Goal: Transaction & Acquisition: Download file/media

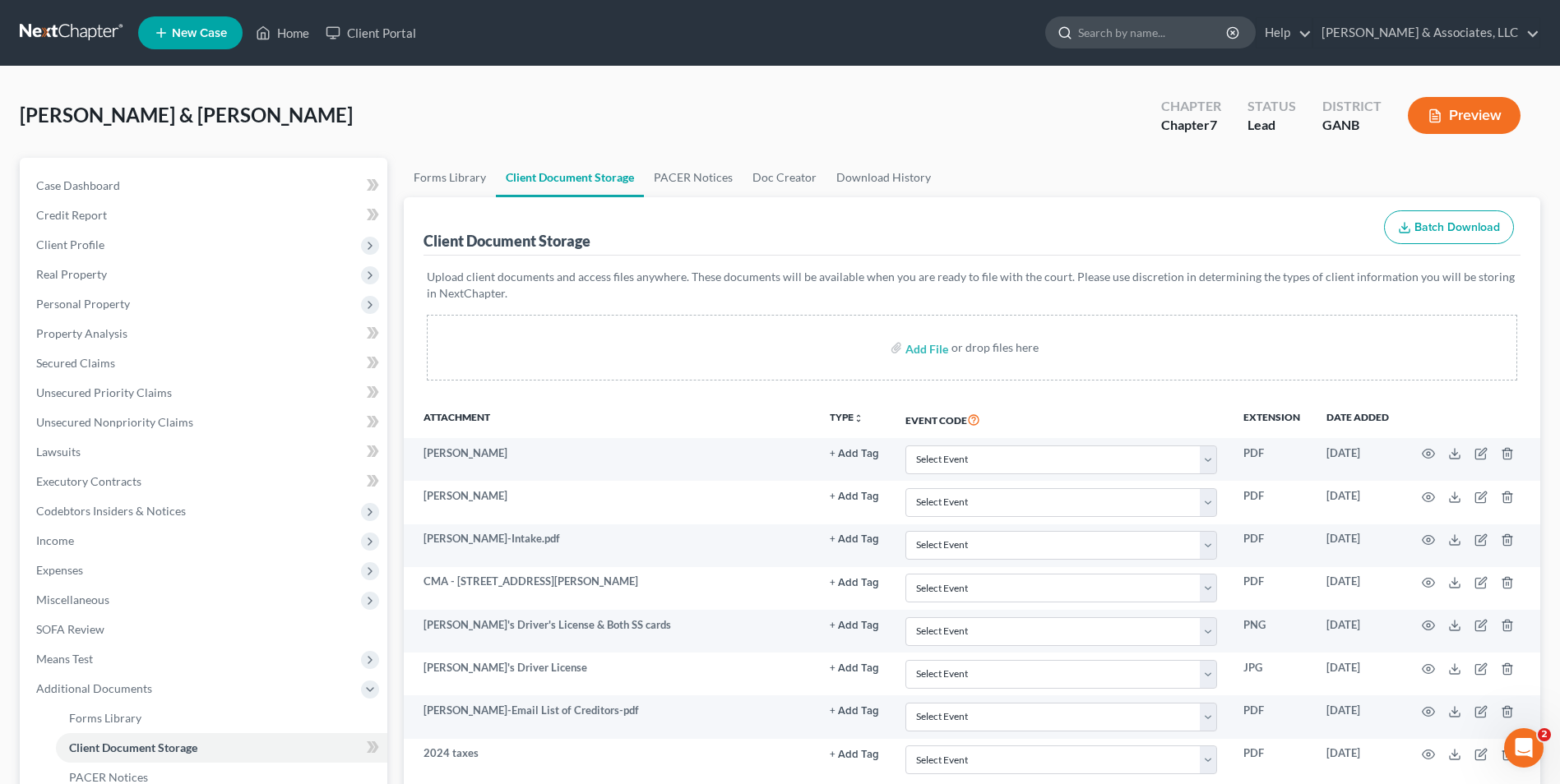
click at [1157, 43] on input "search" at bounding box center [1153, 32] width 151 height 31
type input "[PERSON_NAME]"
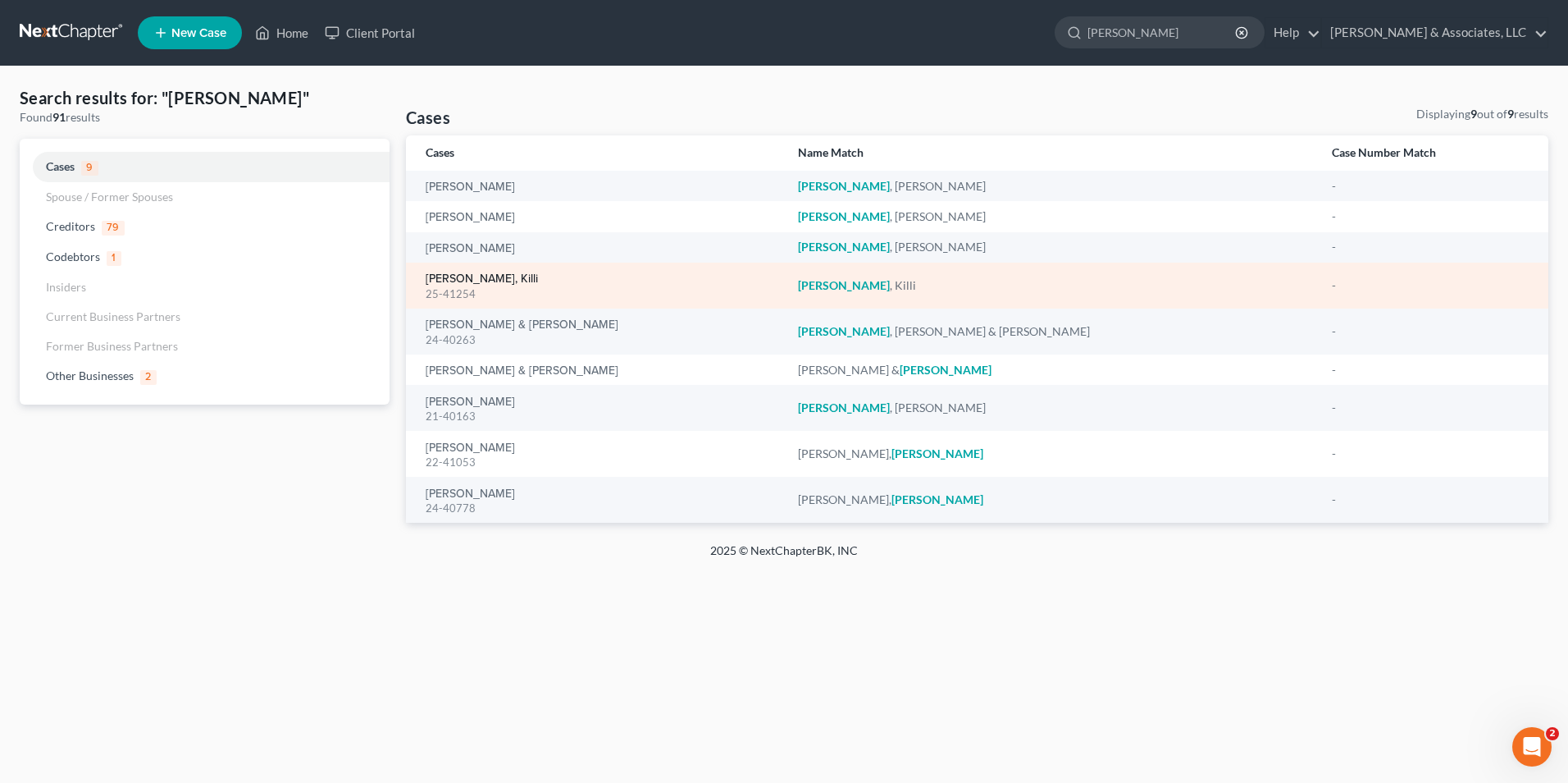
click at [450, 273] on link "[PERSON_NAME], Killi" at bounding box center [482, 279] width 113 height 12
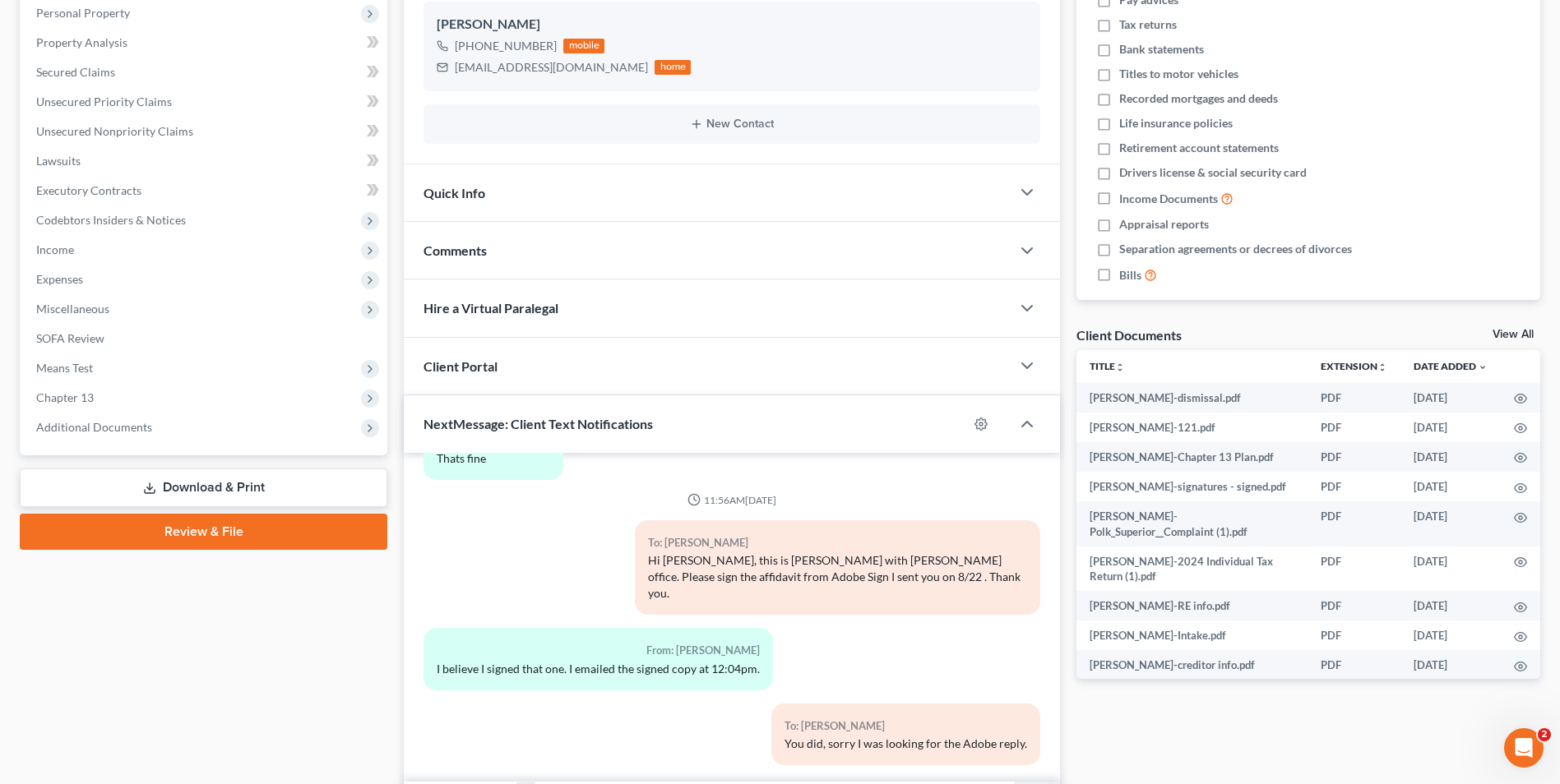
scroll to position [329, 0]
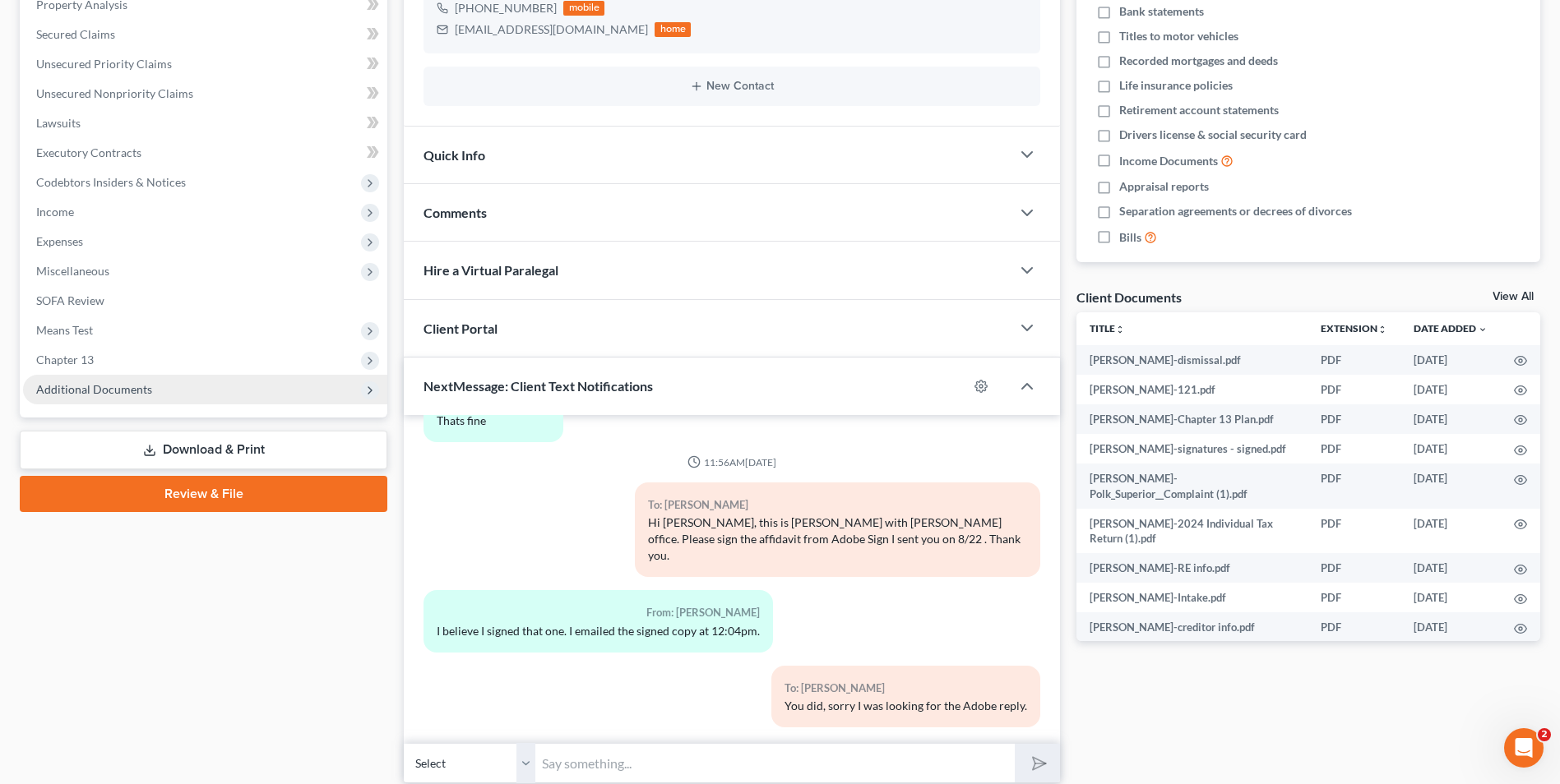
click at [307, 392] on span "Additional Documents" at bounding box center [204, 390] width 364 height 30
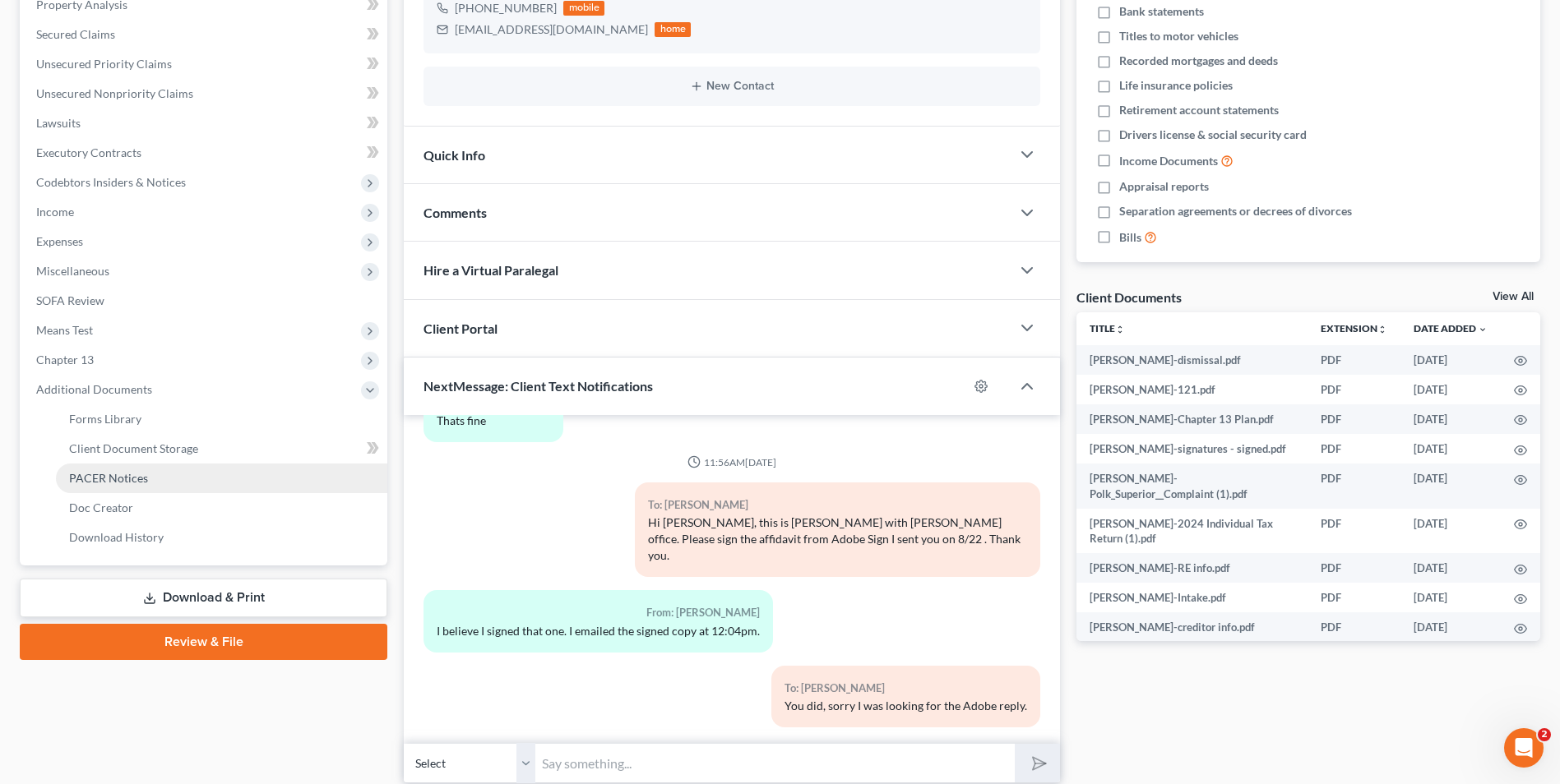
click at [297, 479] on link "PACER Notices" at bounding box center [221, 479] width 331 height 30
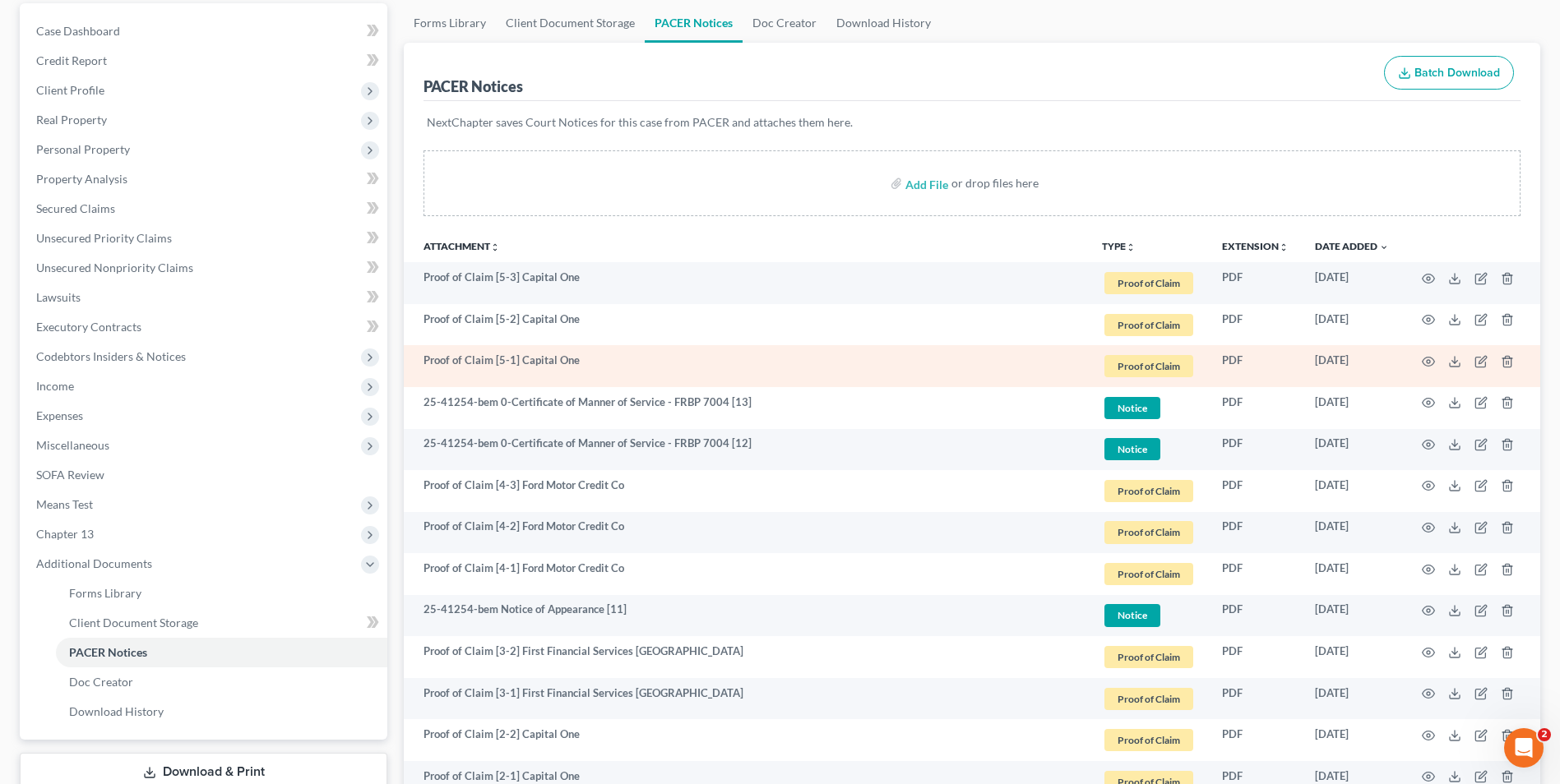
scroll to position [165, 0]
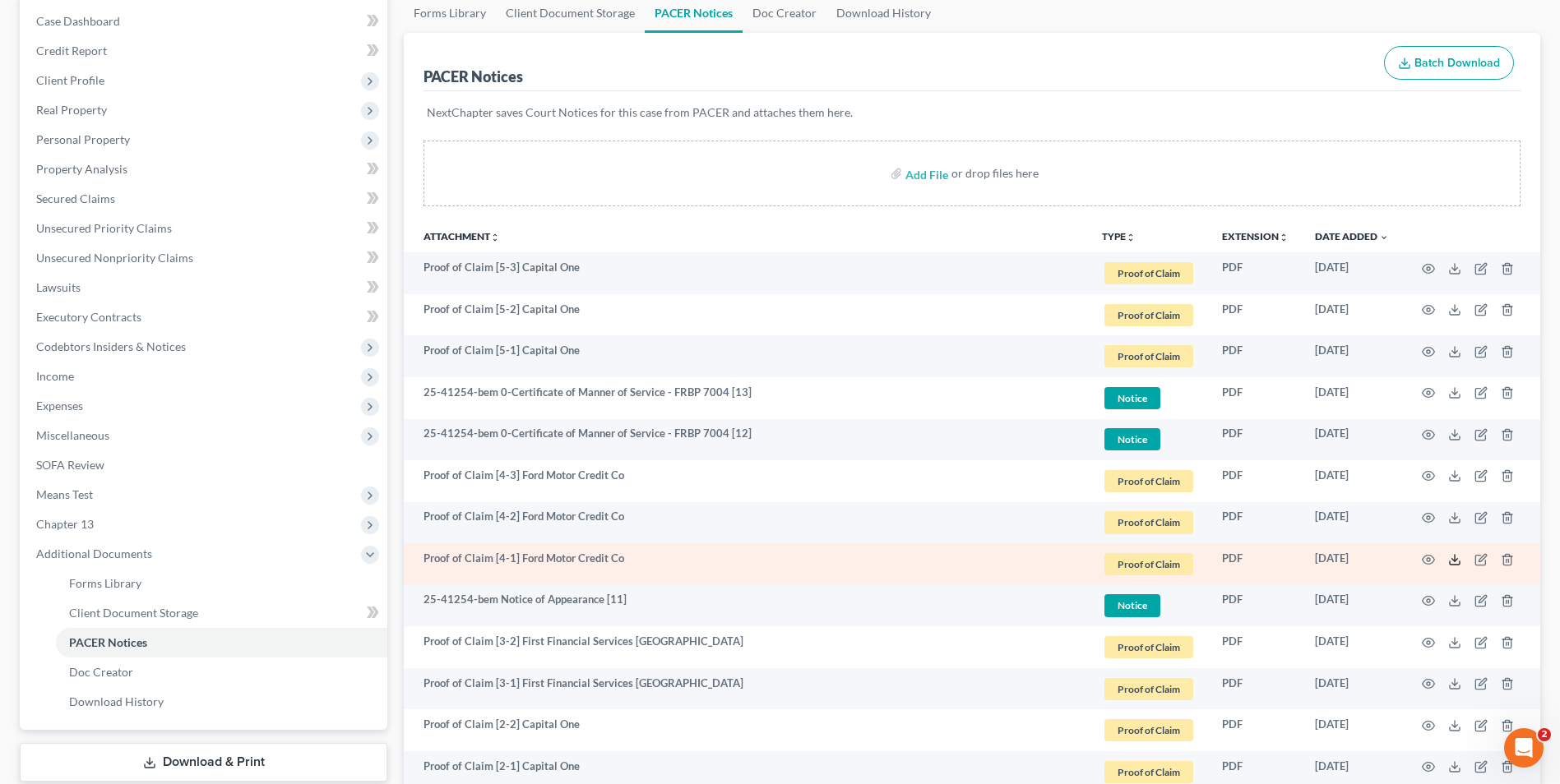
click at [1460, 564] on icon at bounding box center [1454, 559] width 13 height 13
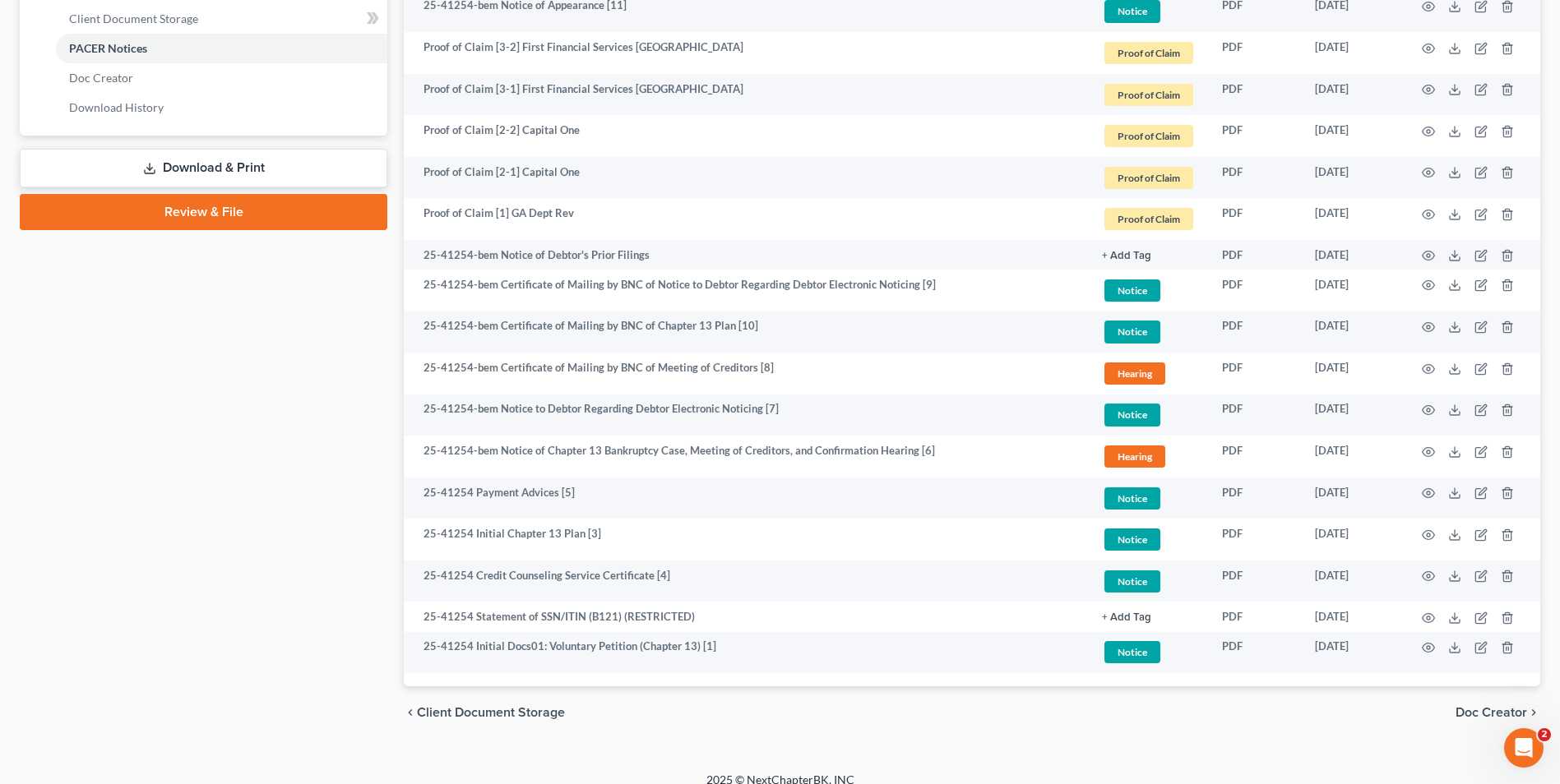
scroll to position [776, 0]
